Goal: Information Seeking & Learning: Learn about a topic

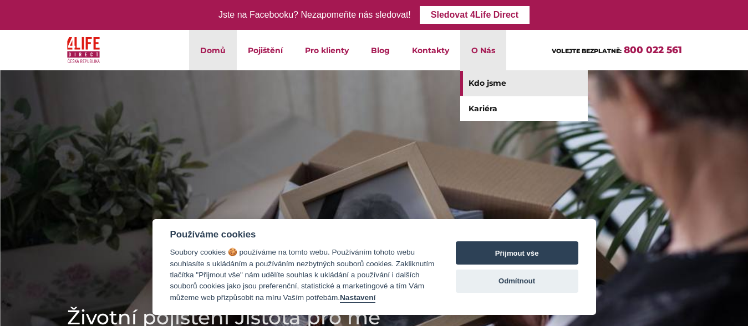
click at [492, 81] on link "Kdo jsme" at bounding box center [523, 83] width 127 height 25
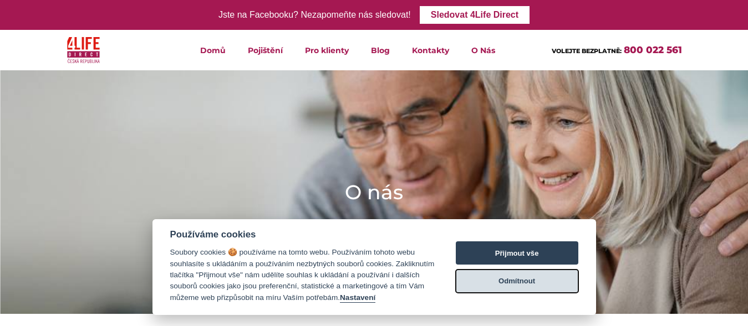
click at [519, 280] on button "Odmítnout" at bounding box center [517, 281] width 122 height 23
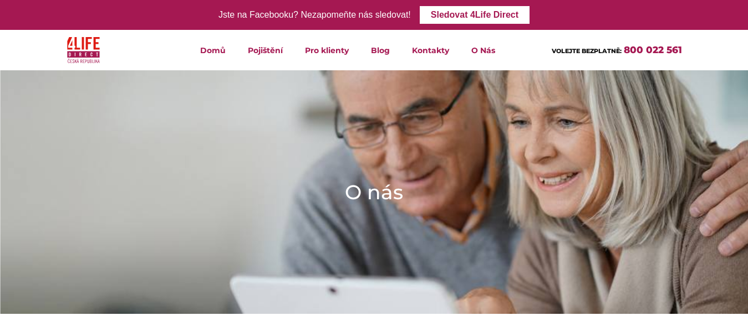
click at [519, 280] on img at bounding box center [374, 192] width 748 height 244
click at [220, 49] on link "Domů" at bounding box center [213, 50] width 48 height 40
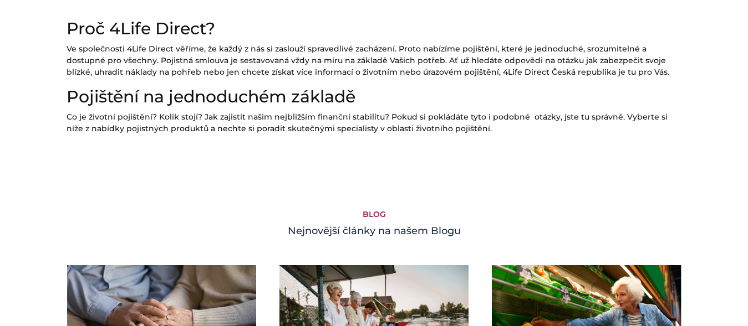
scroll to position [678, 0]
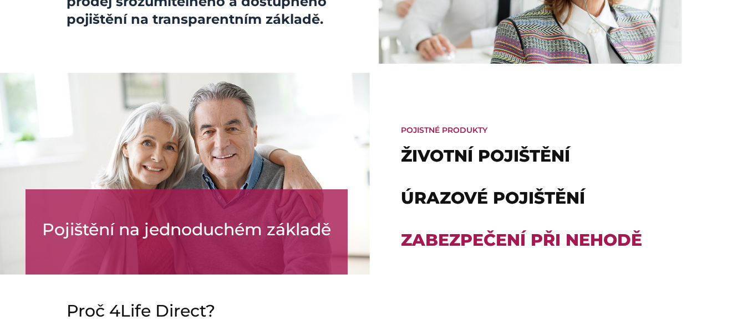
click at [489, 242] on link "Zabezpečení při nehodě" at bounding box center [521, 240] width 241 height 21
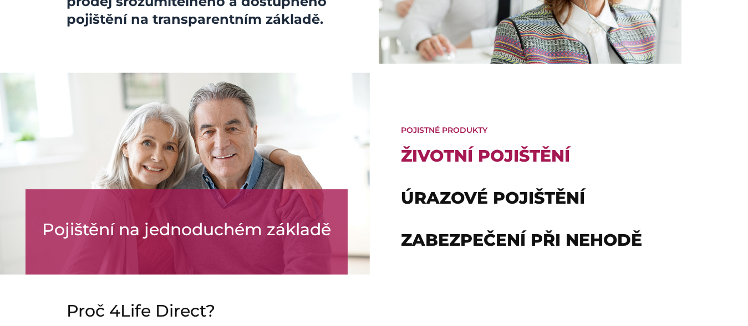
click at [418, 151] on link "Životní pojištění" at bounding box center [485, 156] width 169 height 21
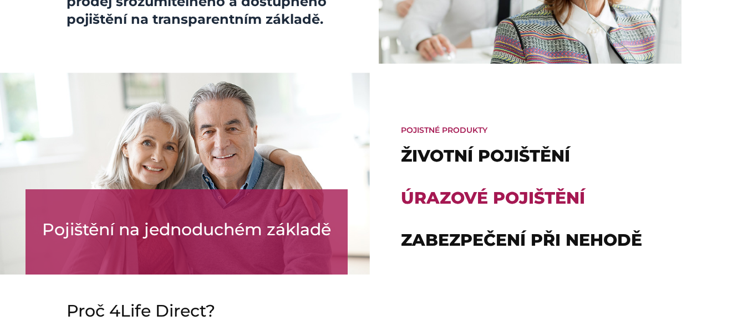
click at [478, 188] on link "Úrazové pojištění" at bounding box center [493, 198] width 184 height 21
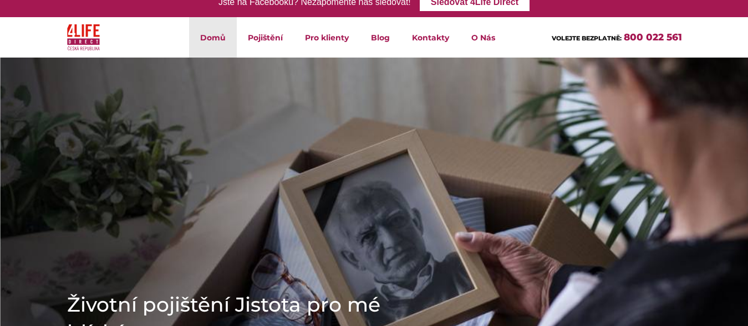
scroll to position [0, 0]
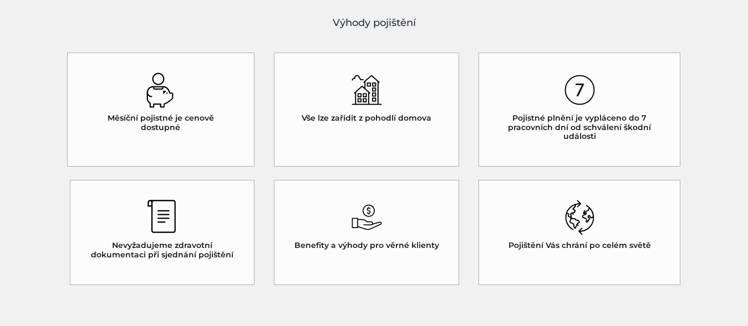
scroll to position [565, 0]
click at [159, 97] on img at bounding box center [160, 88] width 30 height 35
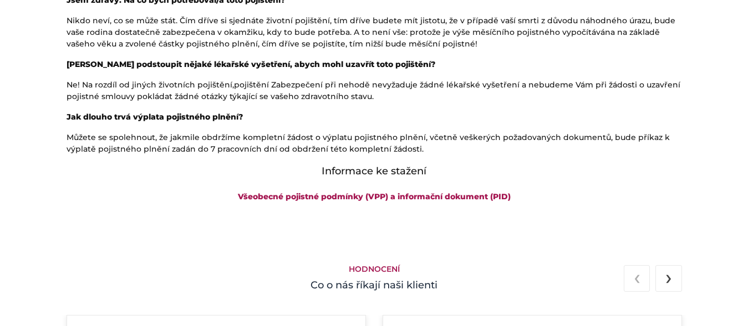
scroll to position [1131, 0]
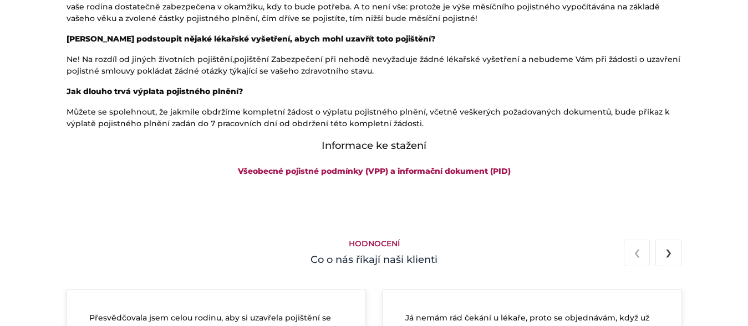
click at [669, 255] on span "›" at bounding box center [668, 252] width 7 height 26
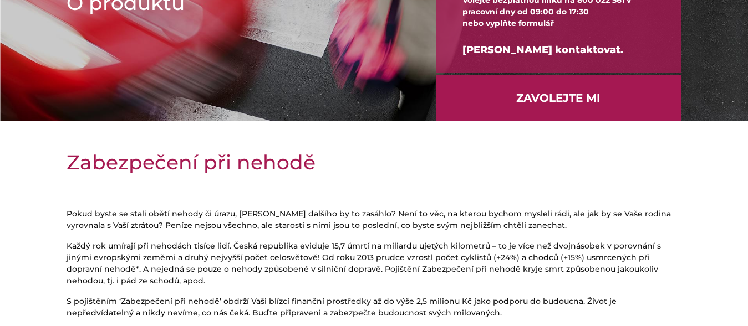
scroll to position [113, 0]
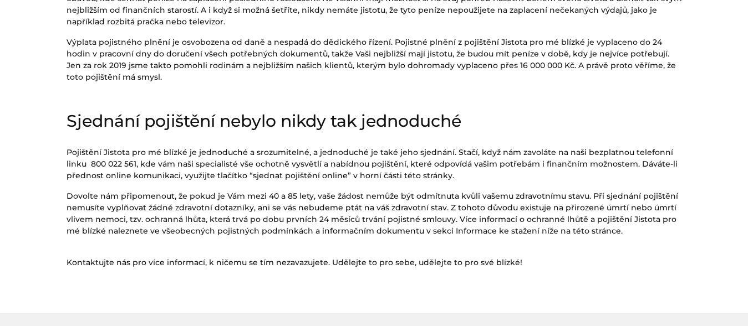
scroll to position [735, 0]
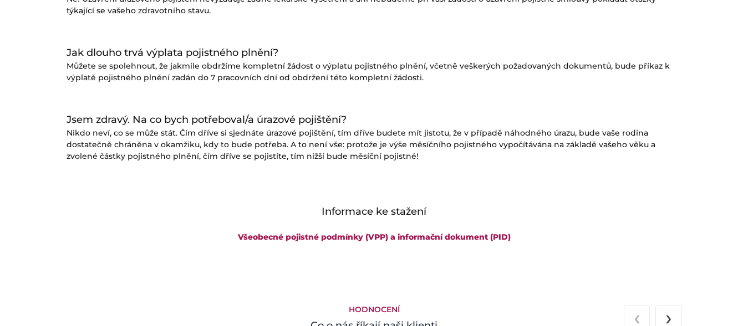
scroll to position [1470, 0]
